Goal: Check status: Check status

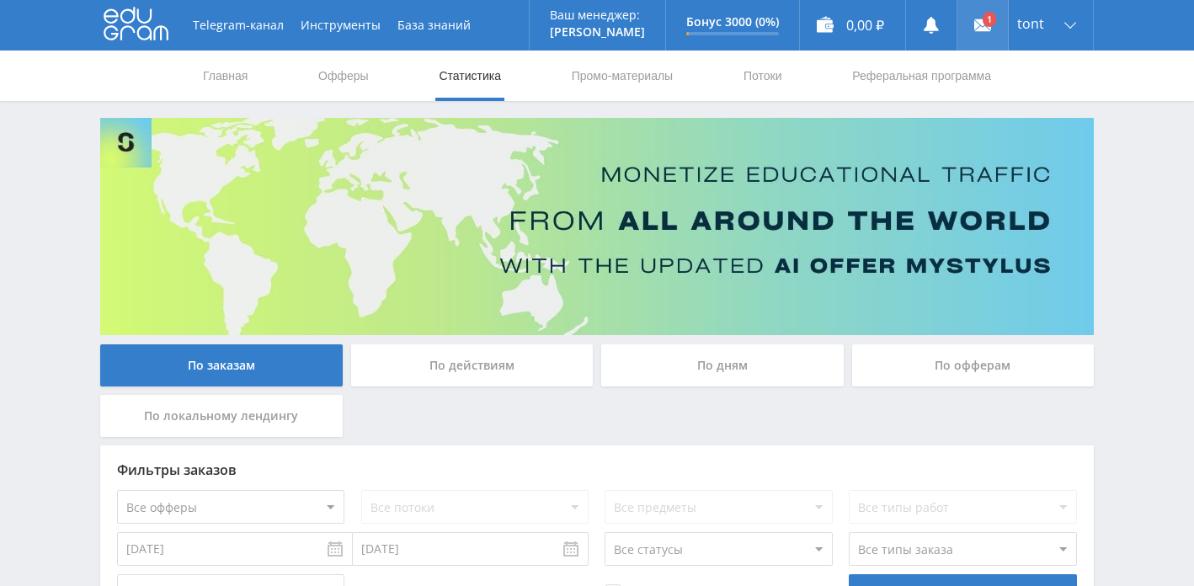
click at [984, 27] on use at bounding box center [982, 25] width 17 height 12
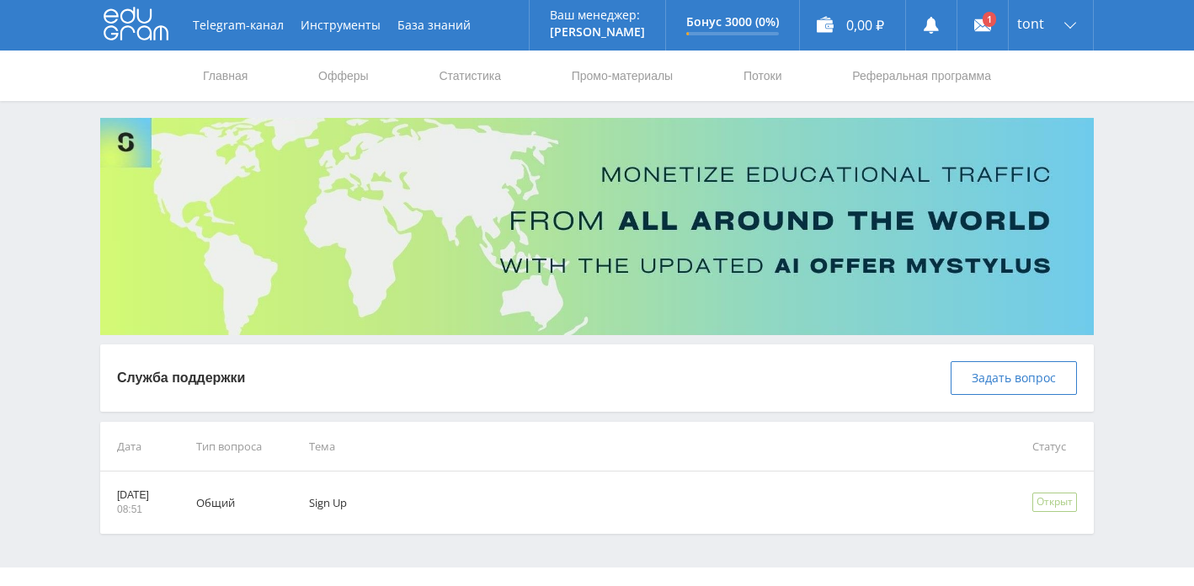
scroll to position [31, 0]
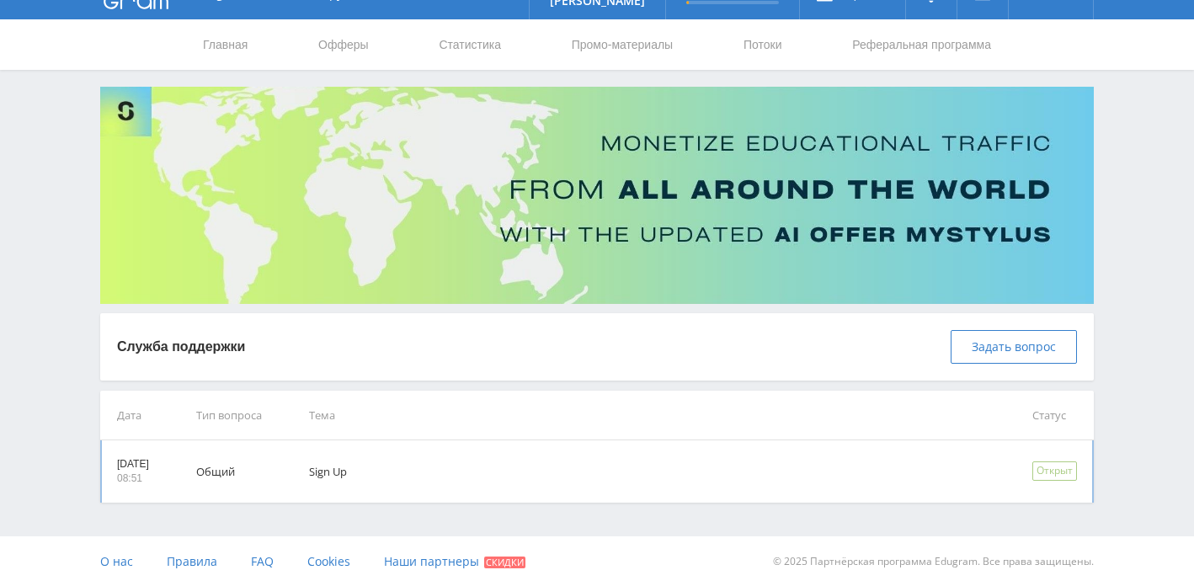
click at [377, 461] on td "Sign Up" at bounding box center [647, 471] width 723 height 62
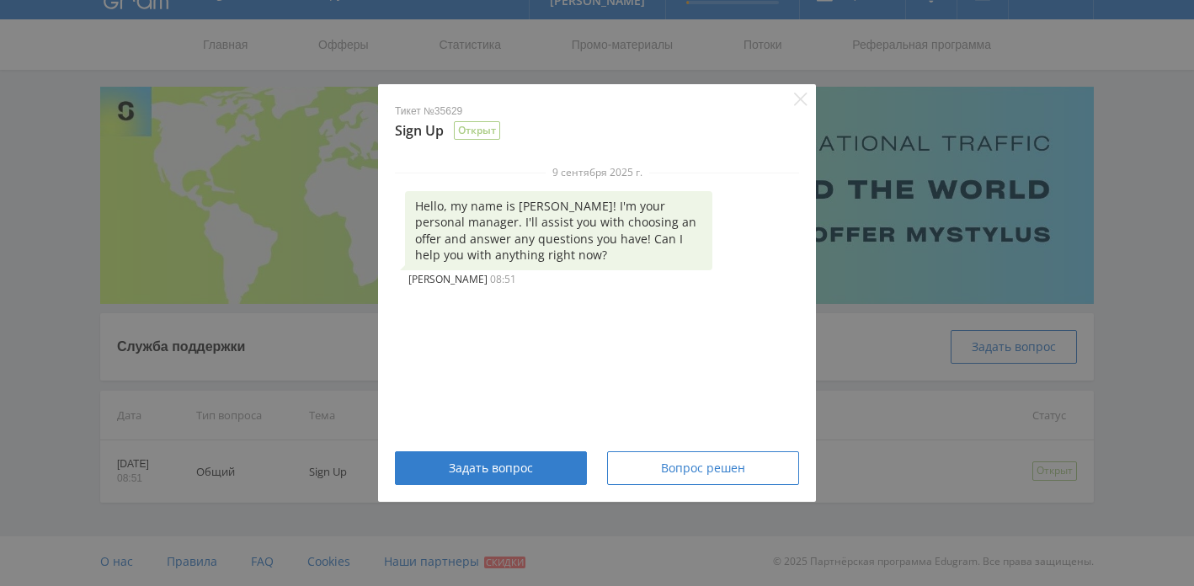
click at [307, 224] on div "Тикет №35629 Sign Up Открыт 9 сентября 2025 г. Hello, my name is Alex! I'm your…" at bounding box center [597, 293] width 1194 height 586
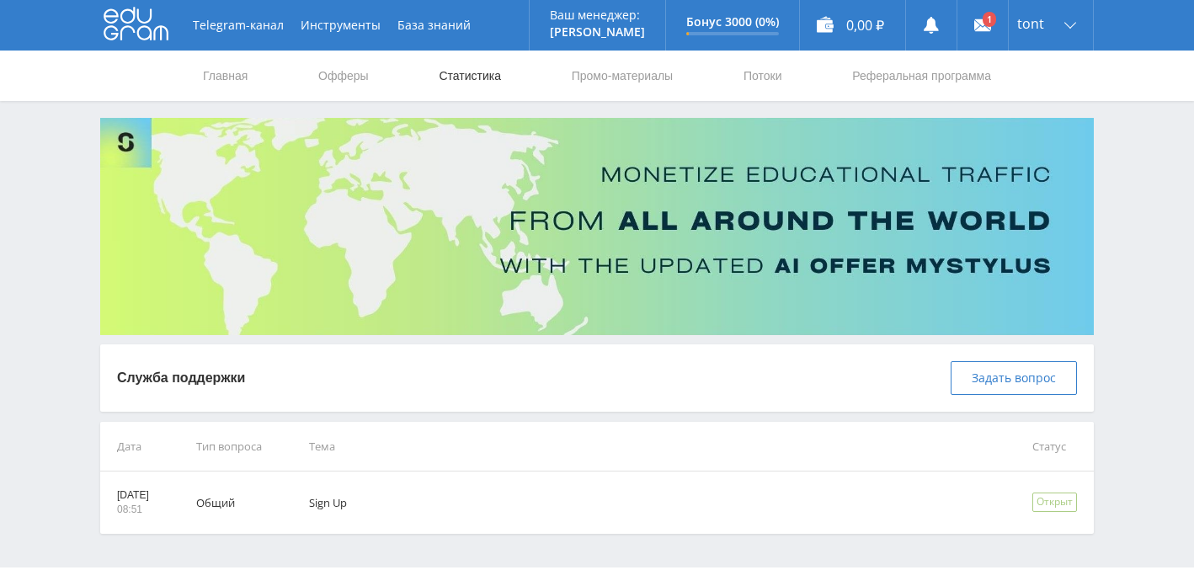
click at [449, 71] on link "Статистика" at bounding box center [470, 76] width 66 height 51
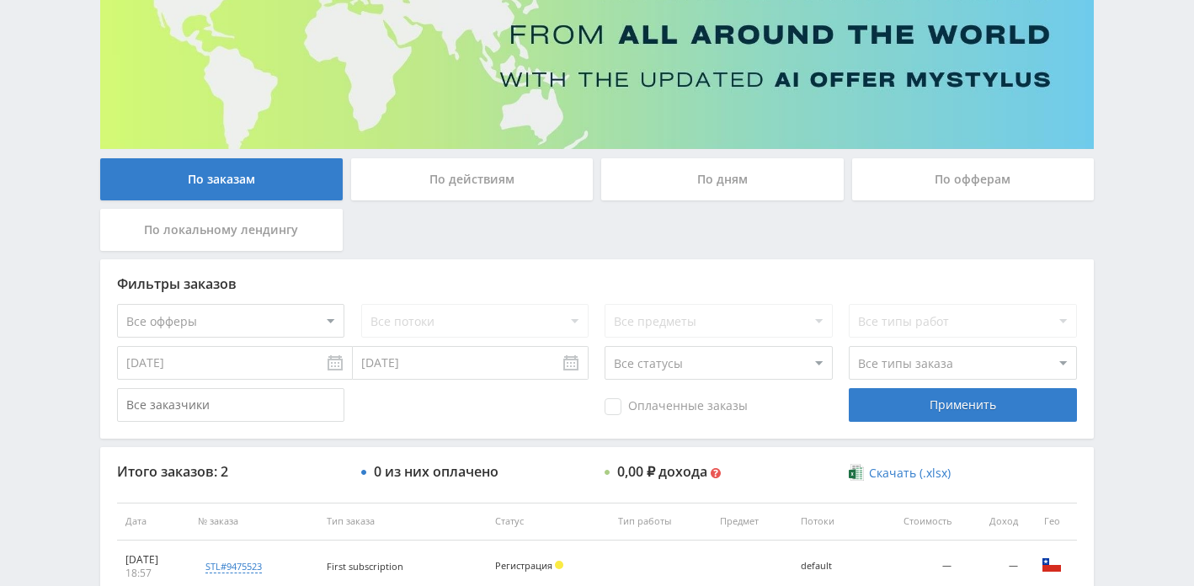
scroll to position [176, 0]
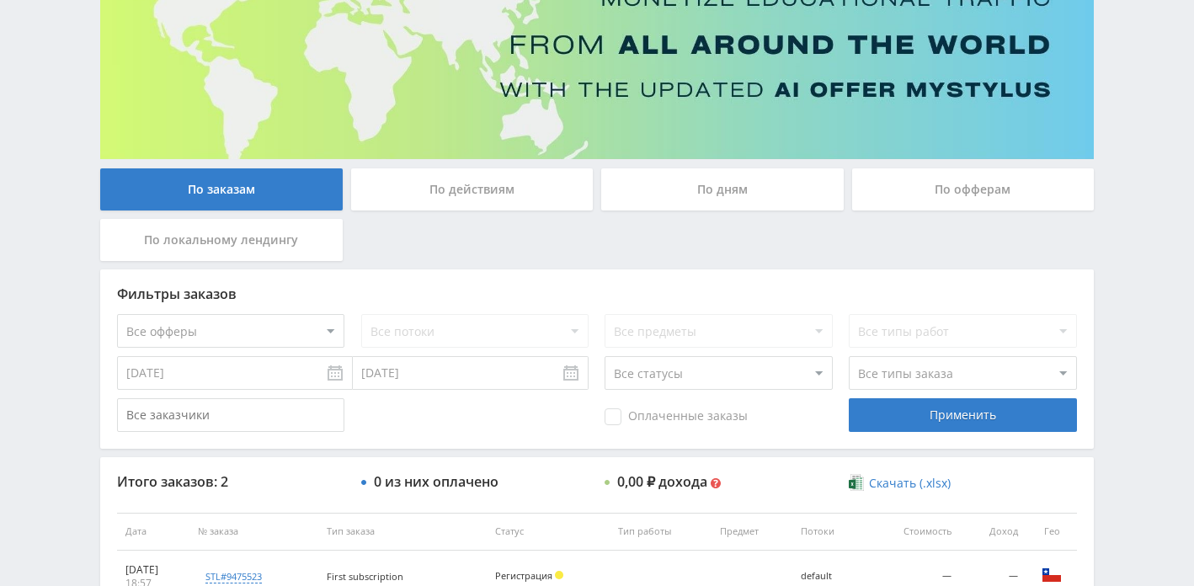
click at [884, 183] on div "По офферам" at bounding box center [973, 189] width 243 height 42
click at [0, 0] on input "По офферам" at bounding box center [0, 0] width 0 height 0
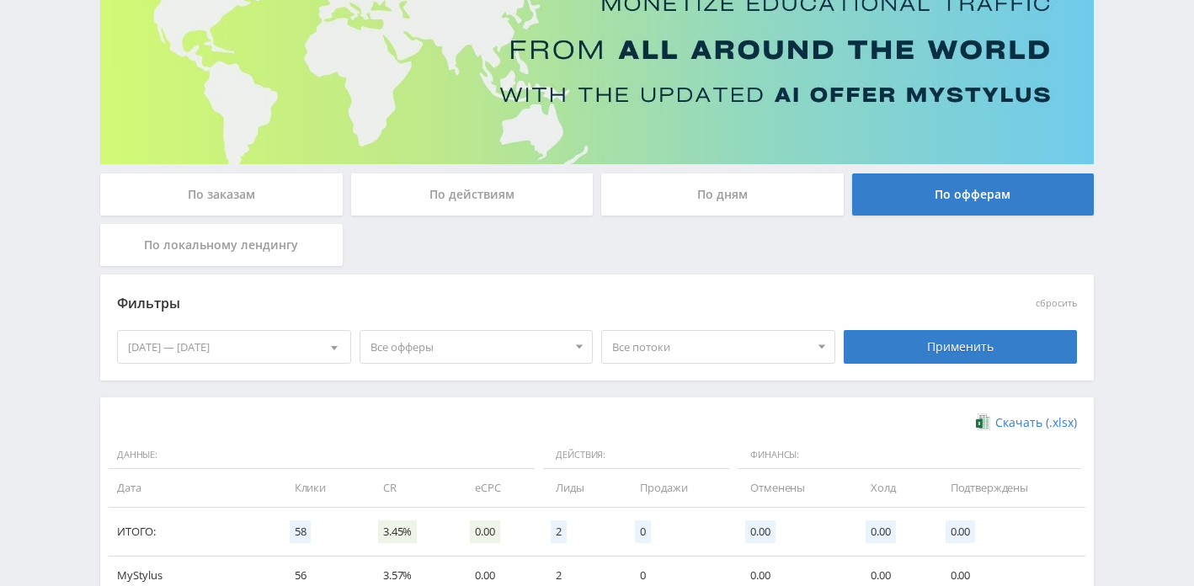
scroll to position [149, 0]
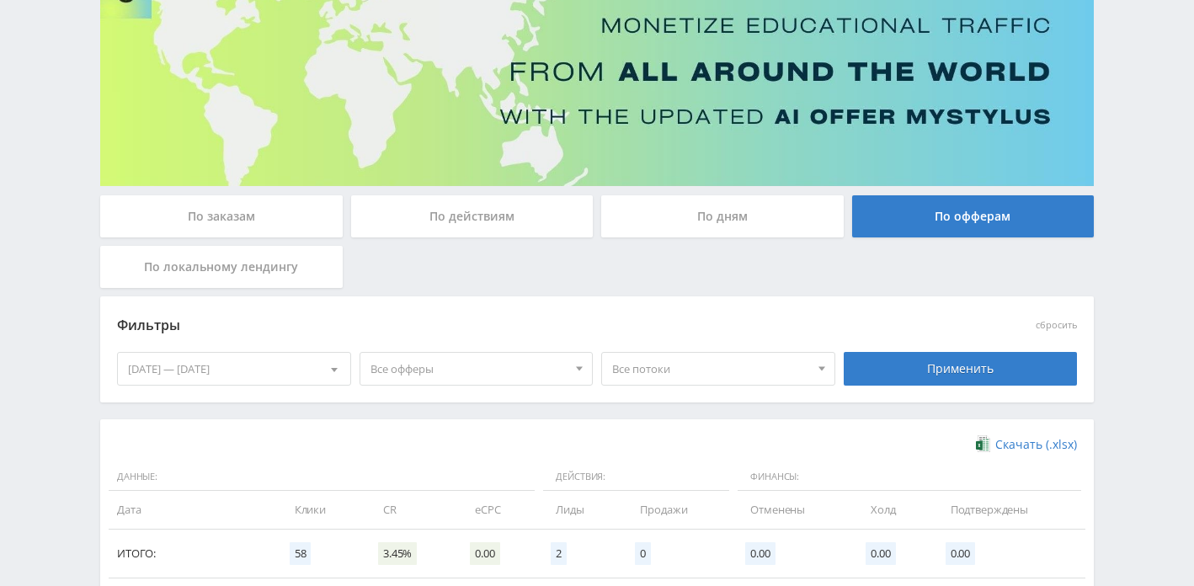
click at [277, 356] on div "[DATE] — [DATE]" at bounding box center [234, 369] width 232 height 32
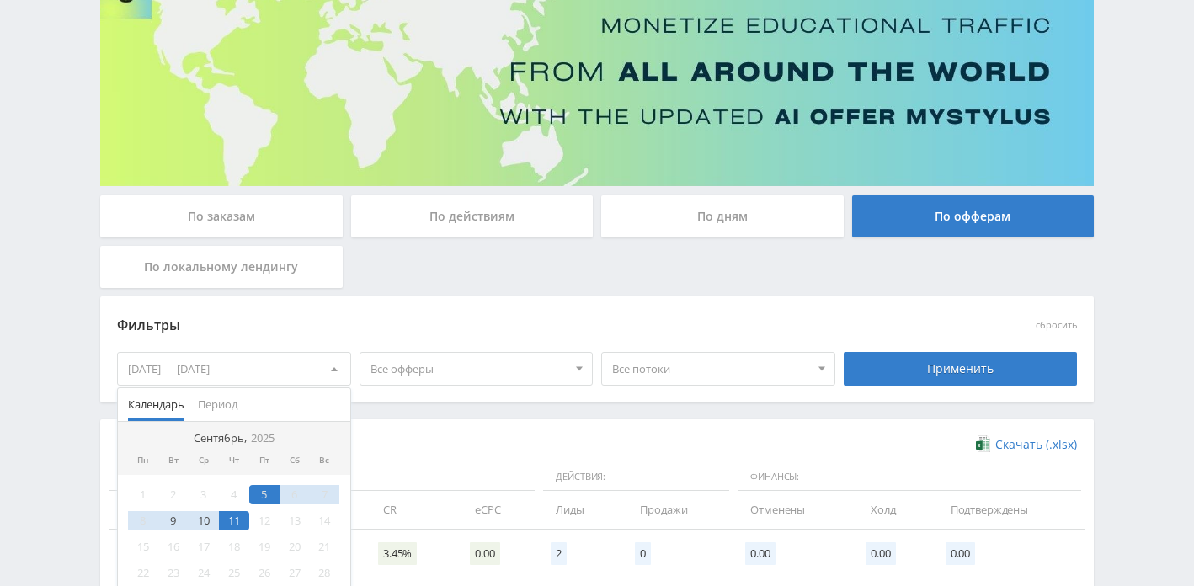
click at [233, 530] on div "11" at bounding box center [234, 520] width 30 height 19
click at [207, 527] on div "10" at bounding box center [204, 520] width 30 height 19
click at [238, 516] on div "11" at bounding box center [234, 520] width 30 height 19
click at [195, 526] on div "10" at bounding box center [204, 520] width 30 height 19
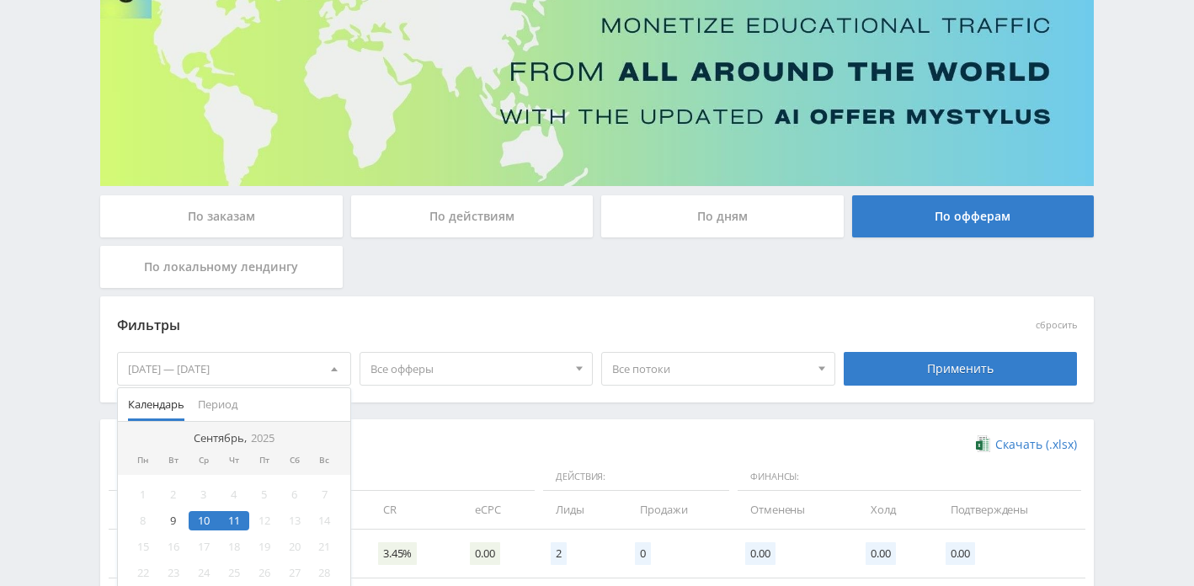
click at [237, 523] on div "11" at bounding box center [234, 520] width 30 height 19
click at [235, 392] on span "Период" at bounding box center [218, 404] width 40 height 33
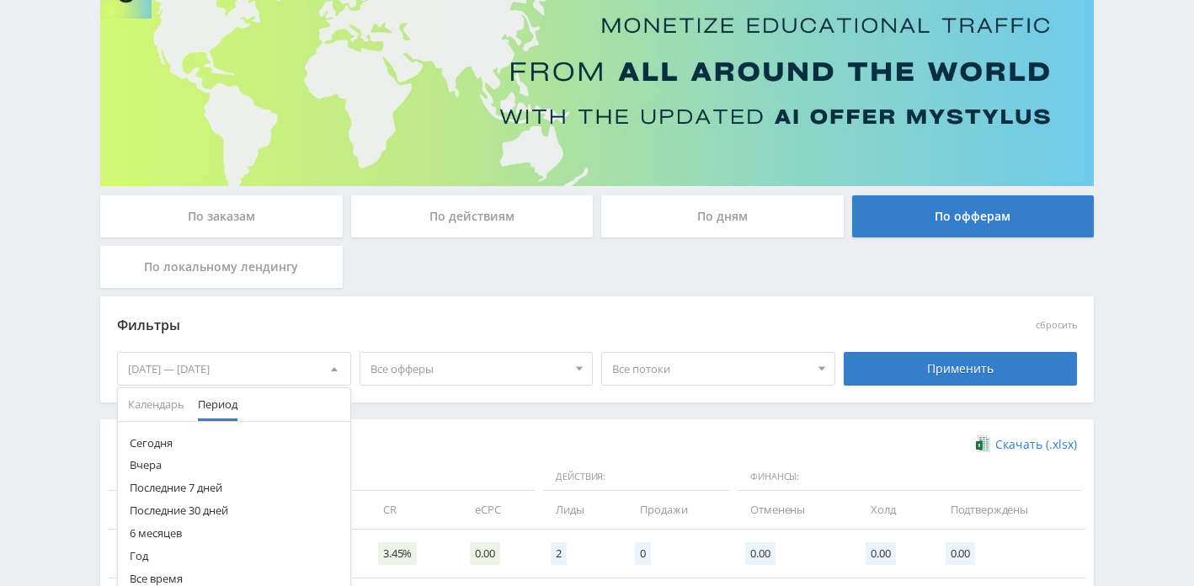
click at [199, 446] on button "Сегодня" at bounding box center [234, 443] width 232 height 23
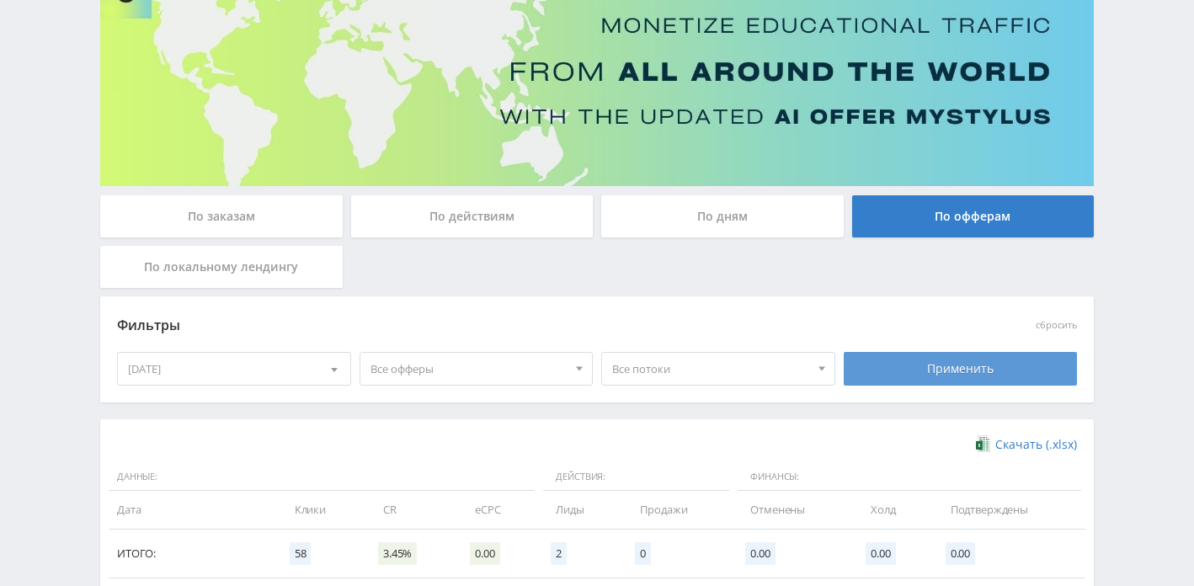
click at [960, 366] on div "Применить" at bounding box center [961, 369] width 234 height 34
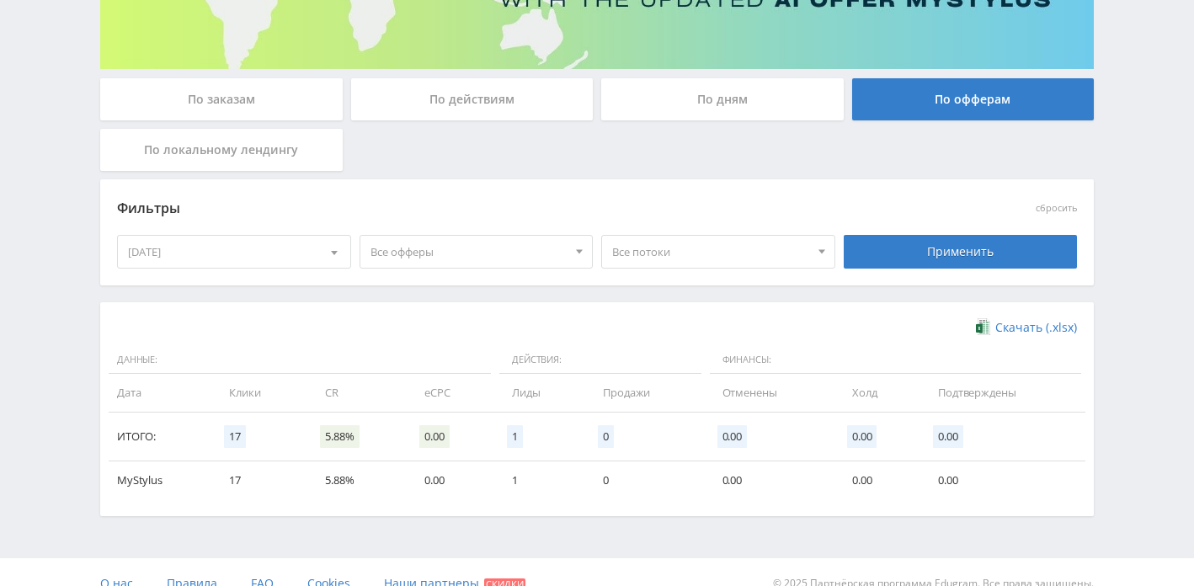
scroll to position [289, 0]
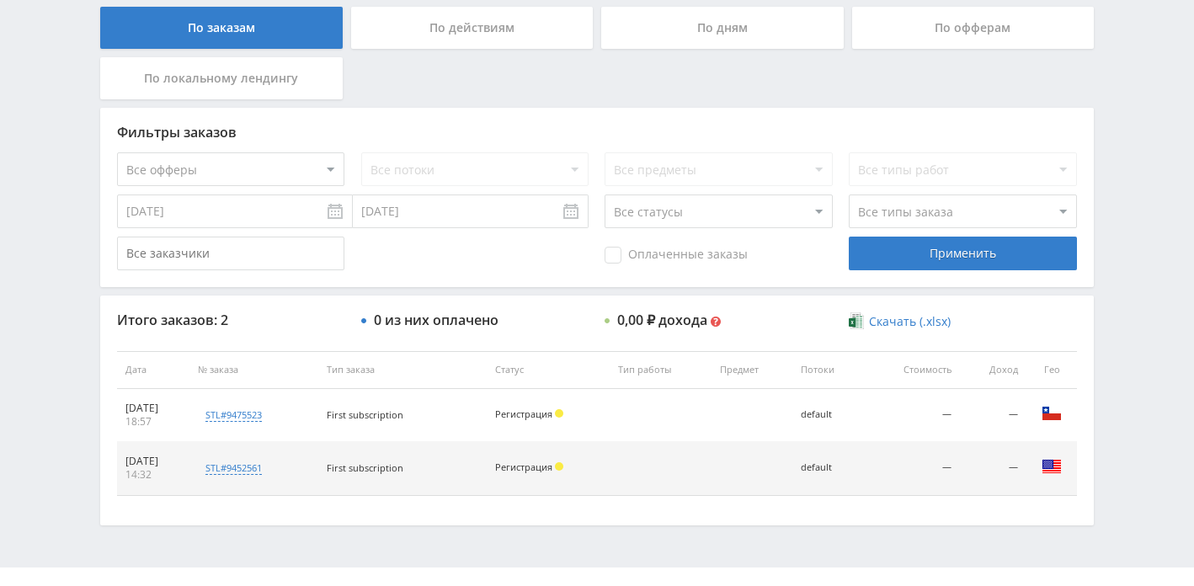
scroll to position [329, 0]
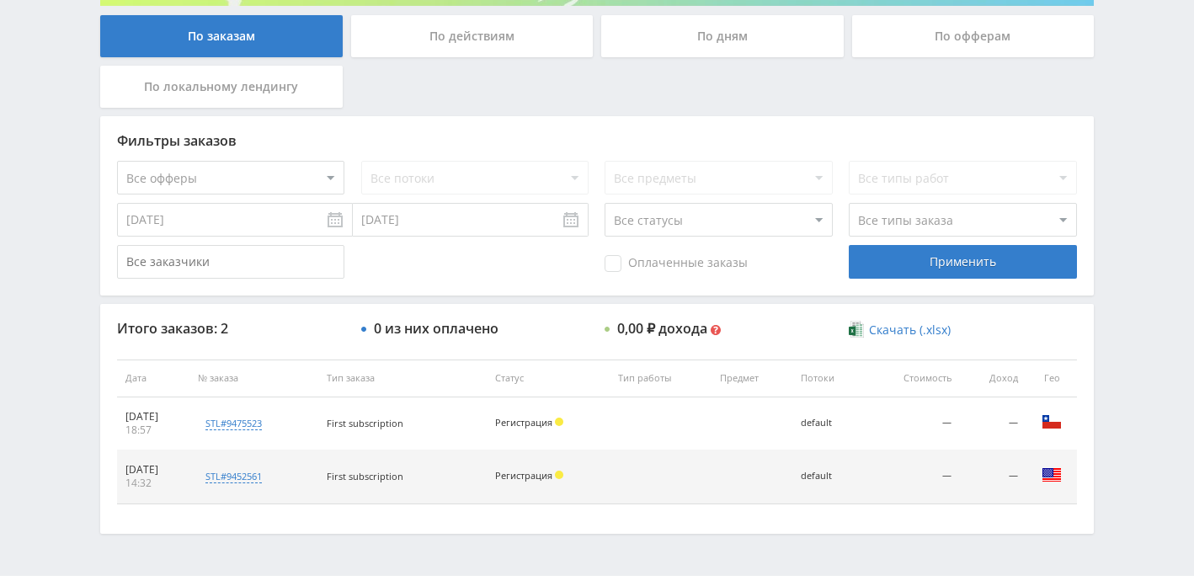
click at [295, 97] on div "По локальному лендингу" at bounding box center [221, 87] width 243 height 42
click at [0, 0] on input "По локальному лендингу" at bounding box center [0, 0] width 0 height 0
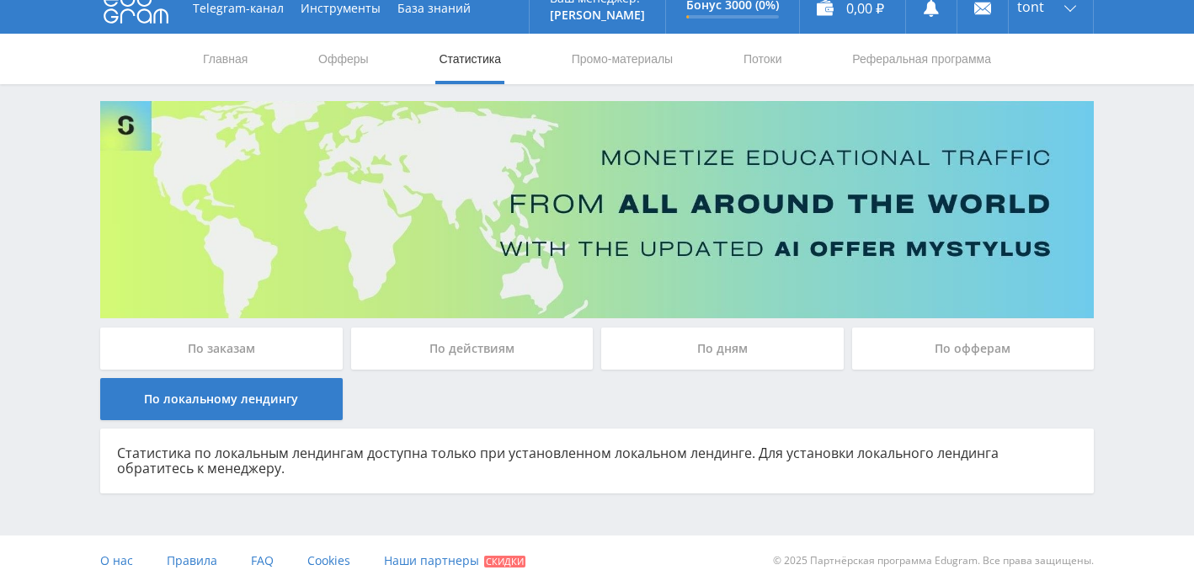
scroll to position [16, 0]
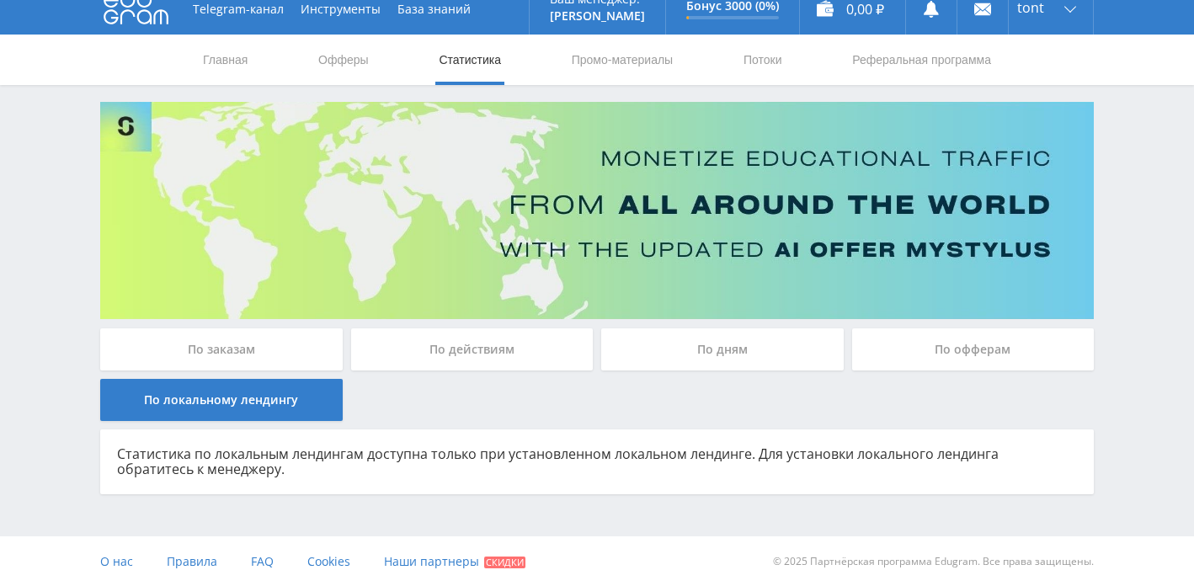
click at [965, 357] on div "По офферам" at bounding box center [973, 349] width 243 height 42
click at [0, 0] on input "По офферам" at bounding box center [0, 0] width 0 height 0
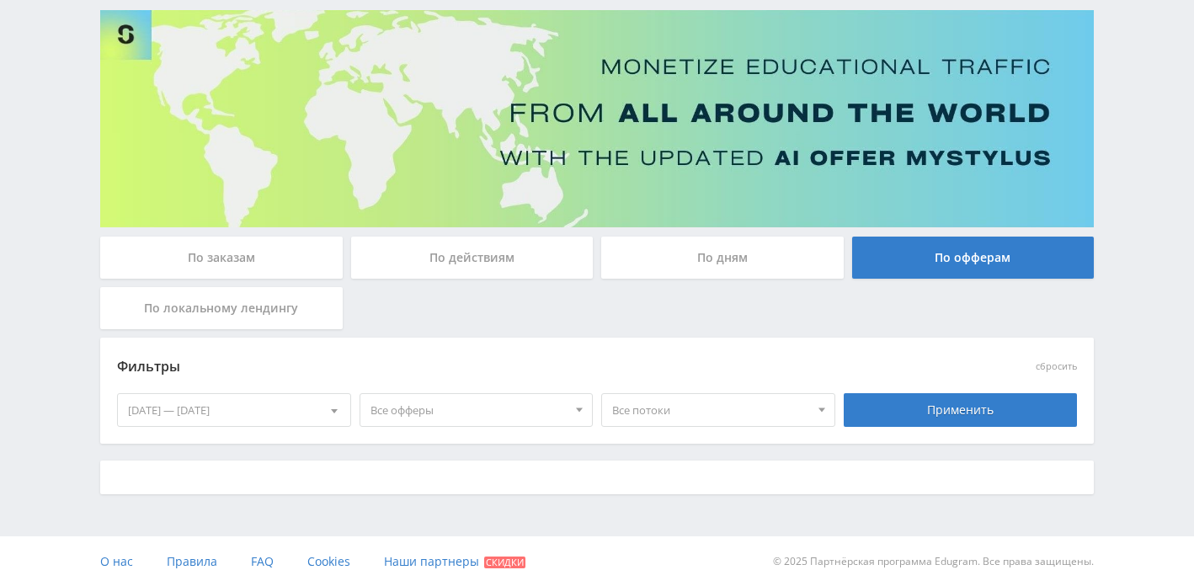
scroll to position [327, 0]
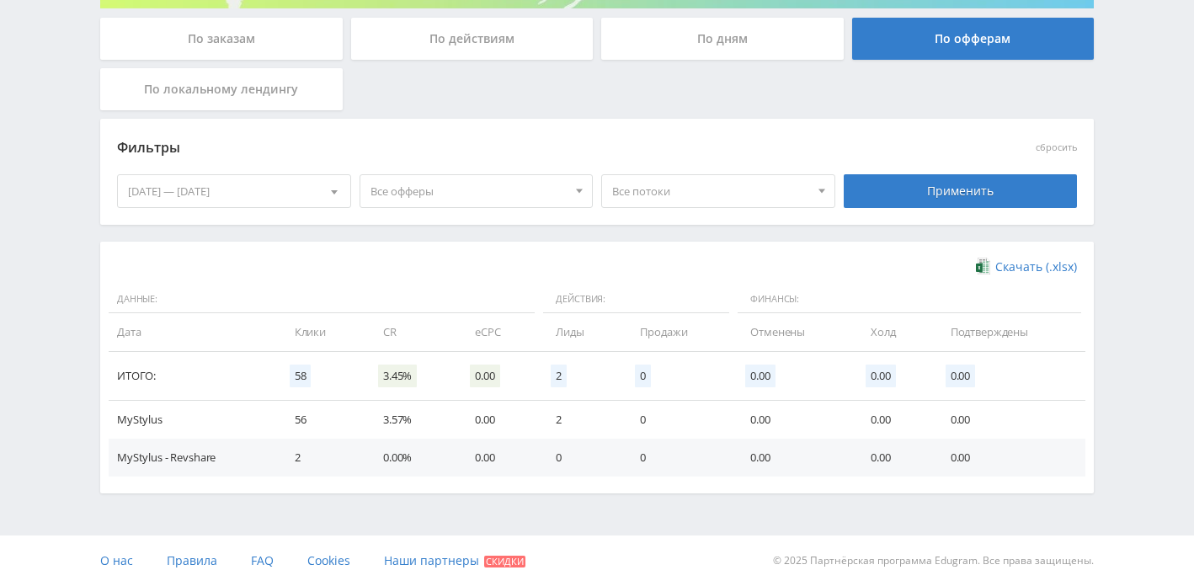
click at [270, 191] on div "[DATE] — [DATE]" at bounding box center [234, 191] width 232 height 32
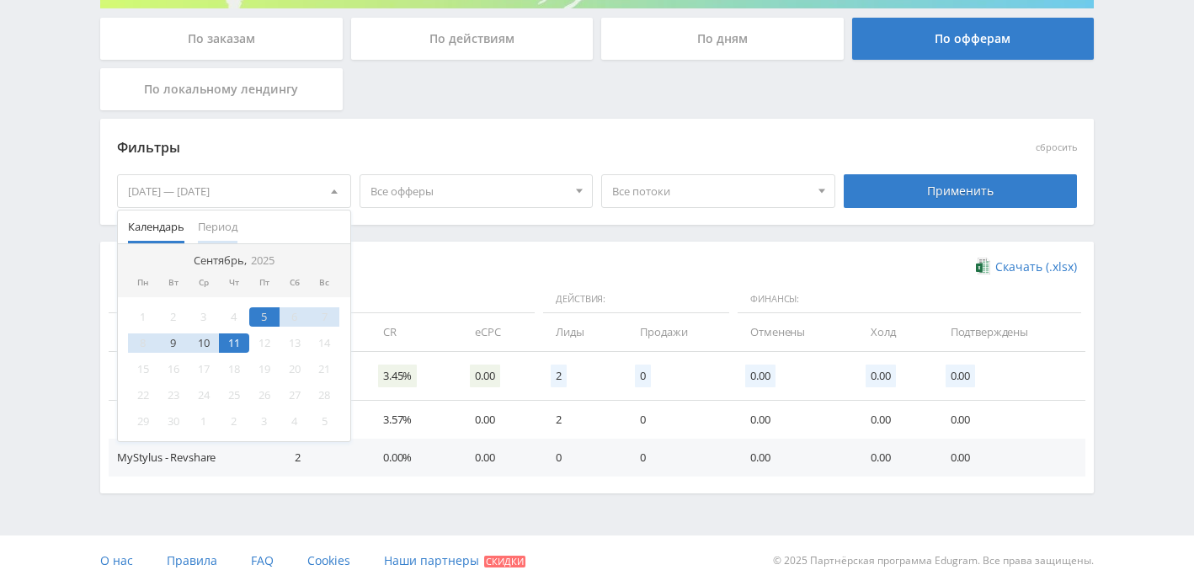
click at [236, 224] on span "Период" at bounding box center [218, 227] width 40 height 33
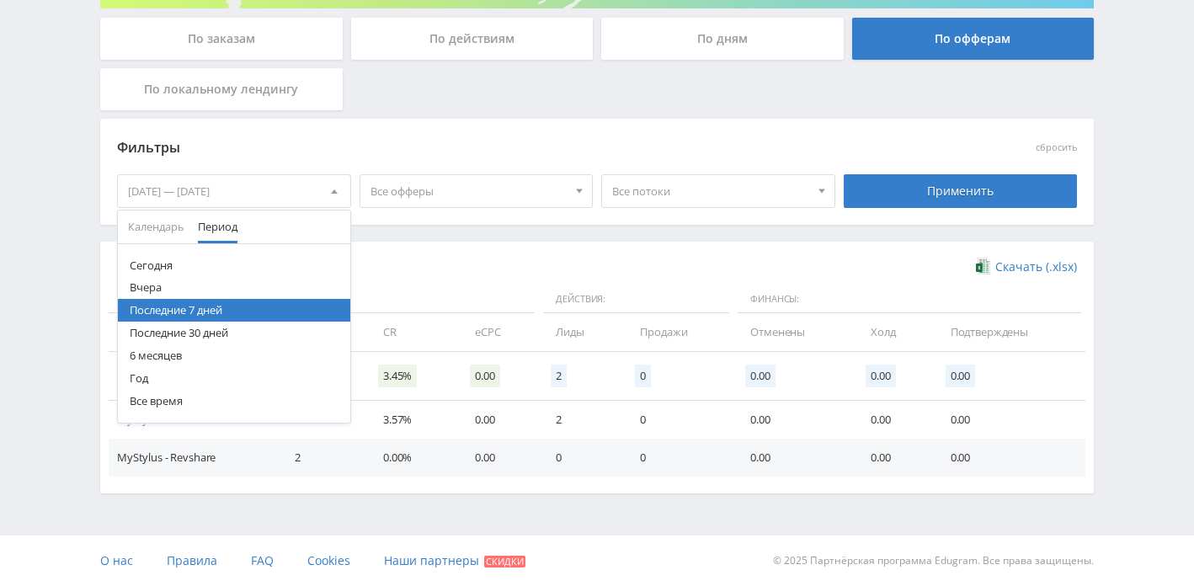
click at [209, 265] on button "Сегодня" at bounding box center [234, 265] width 232 height 23
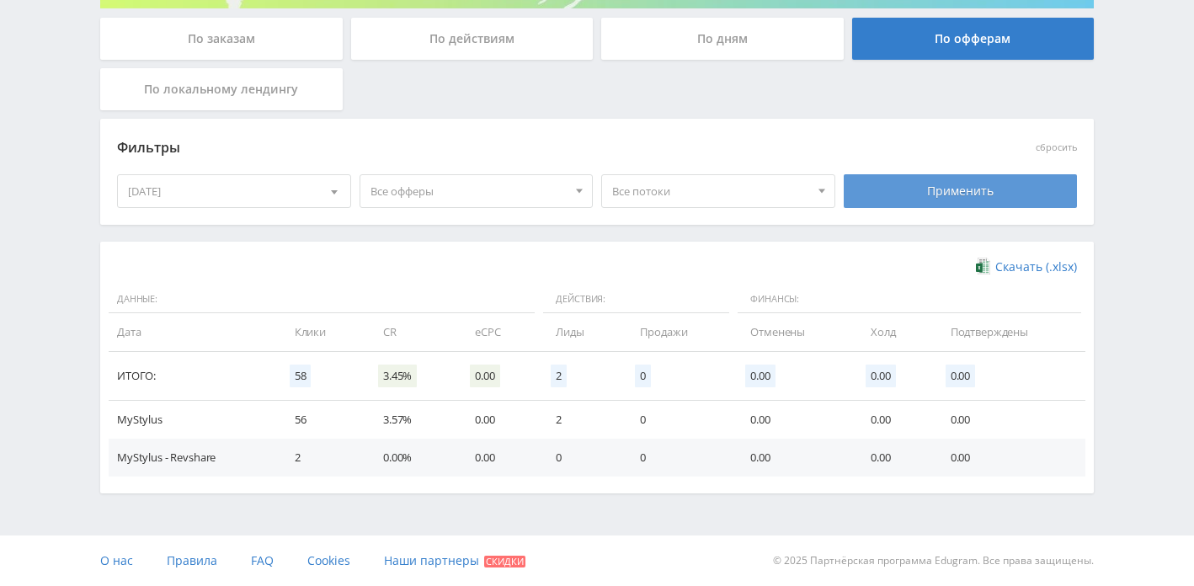
click at [939, 195] on div "Применить" at bounding box center [961, 191] width 234 height 34
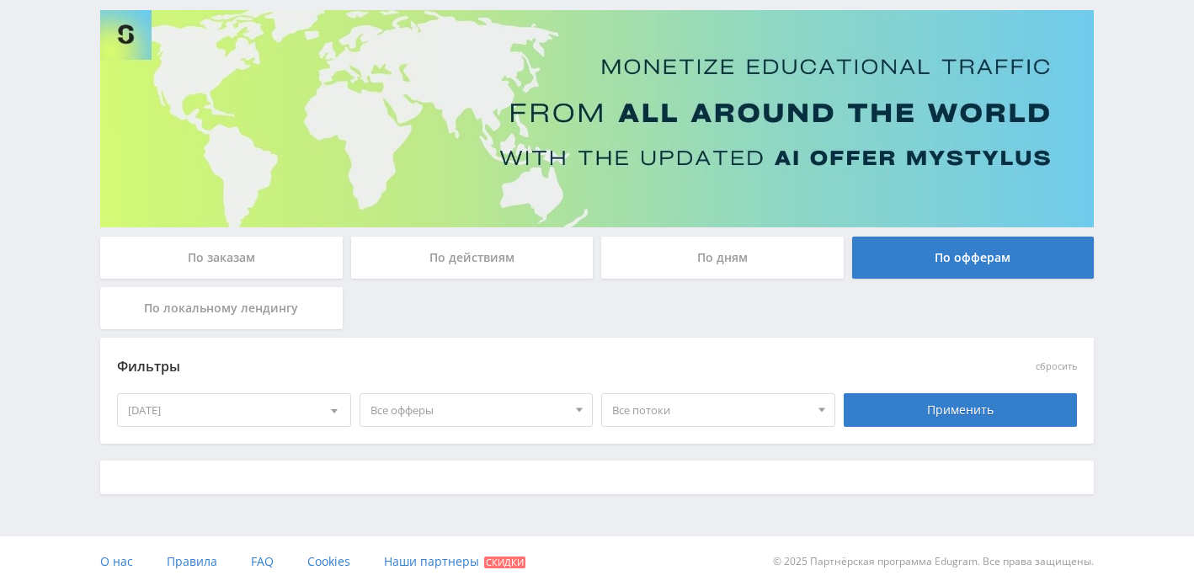
scroll to position [289, 0]
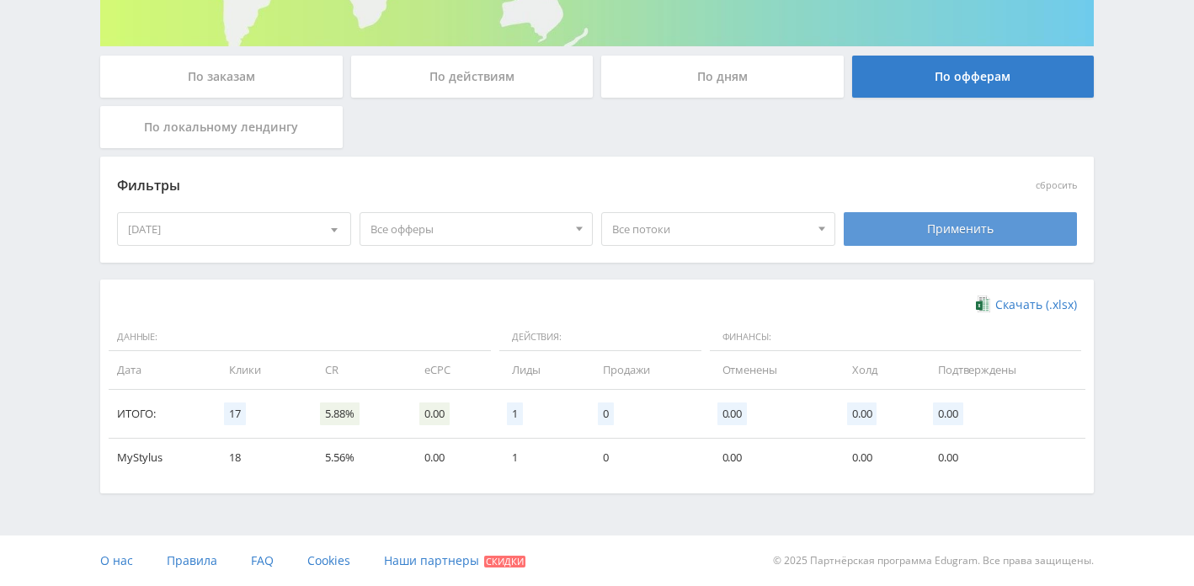
click at [886, 227] on div "Применить" at bounding box center [961, 229] width 234 height 34
